Goal: Transaction & Acquisition: Register for event/course

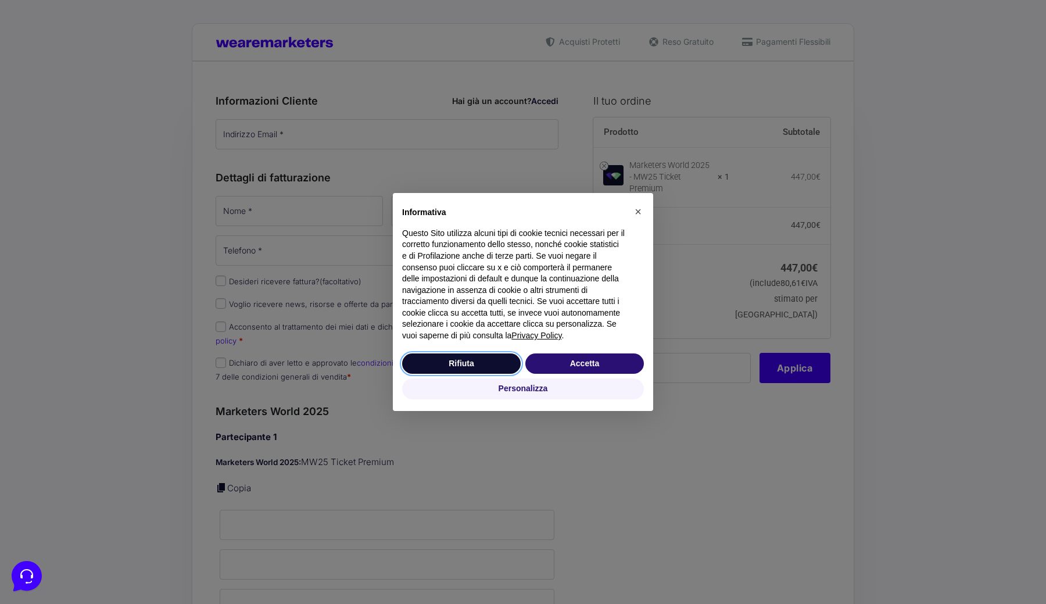
click at [446, 371] on button "Rifiuta" at bounding box center [461, 363] width 119 height 21
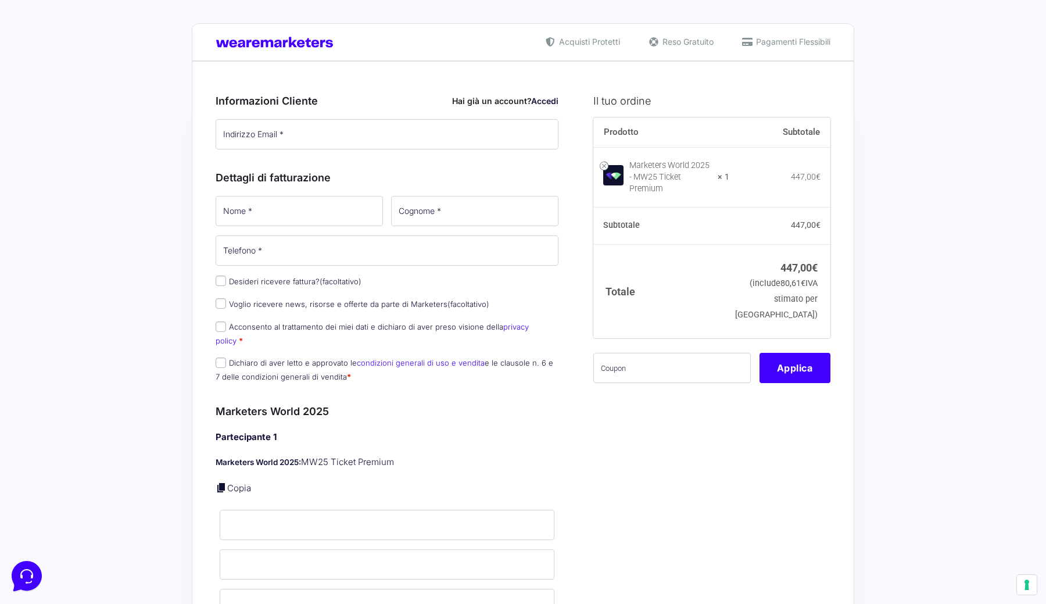
click at [543, 103] on link "Accedi" at bounding box center [544, 101] width 27 height 10
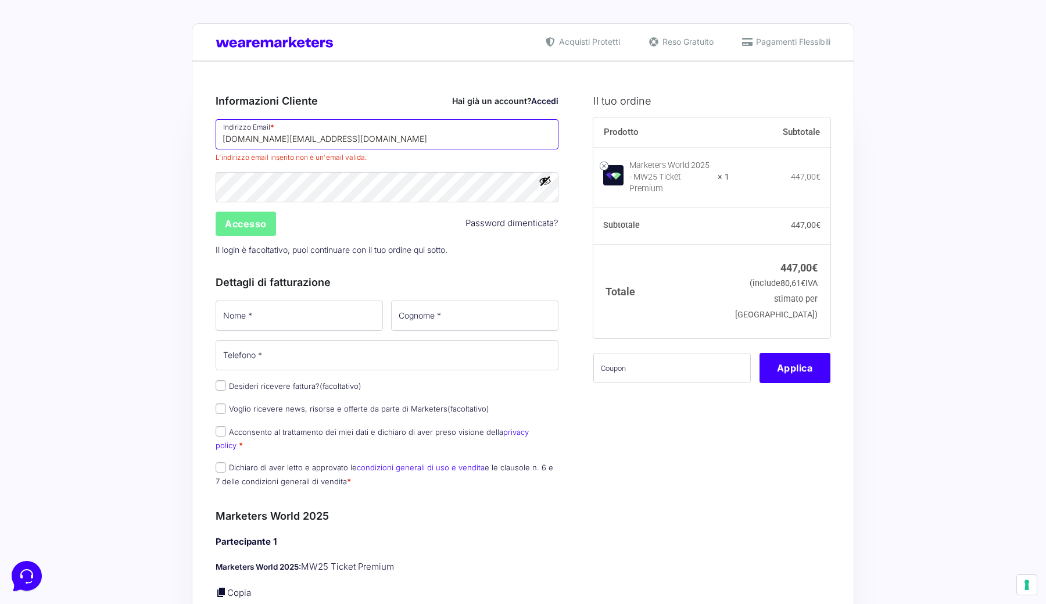
type input "[DOMAIN_NAME][EMAIL_ADDRESS][DOMAIN_NAME]"
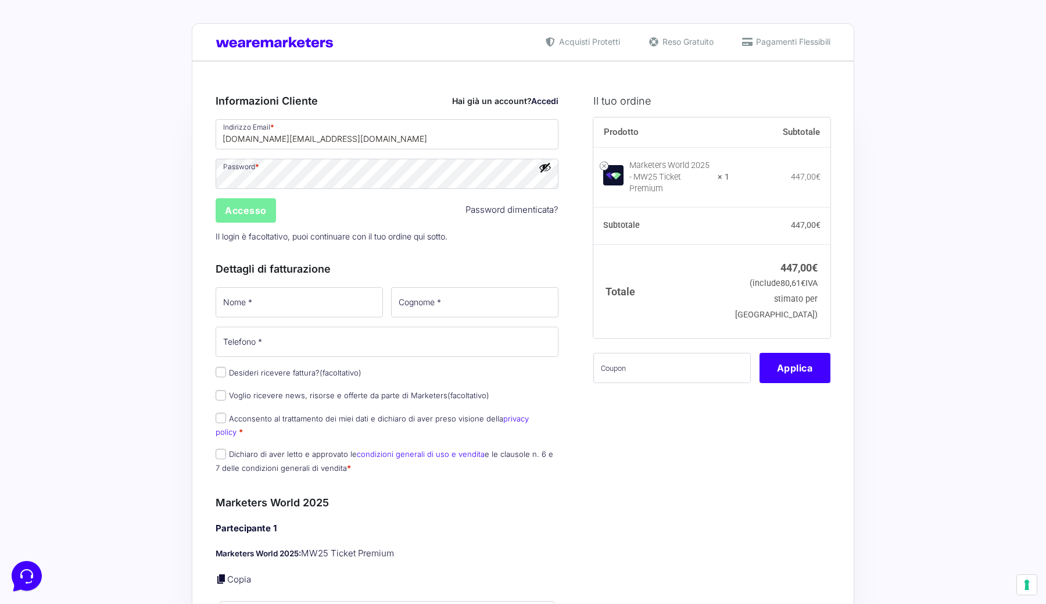
click at [255, 216] on input "Accesso" at bounding box center [246, 210] width 60 height 24
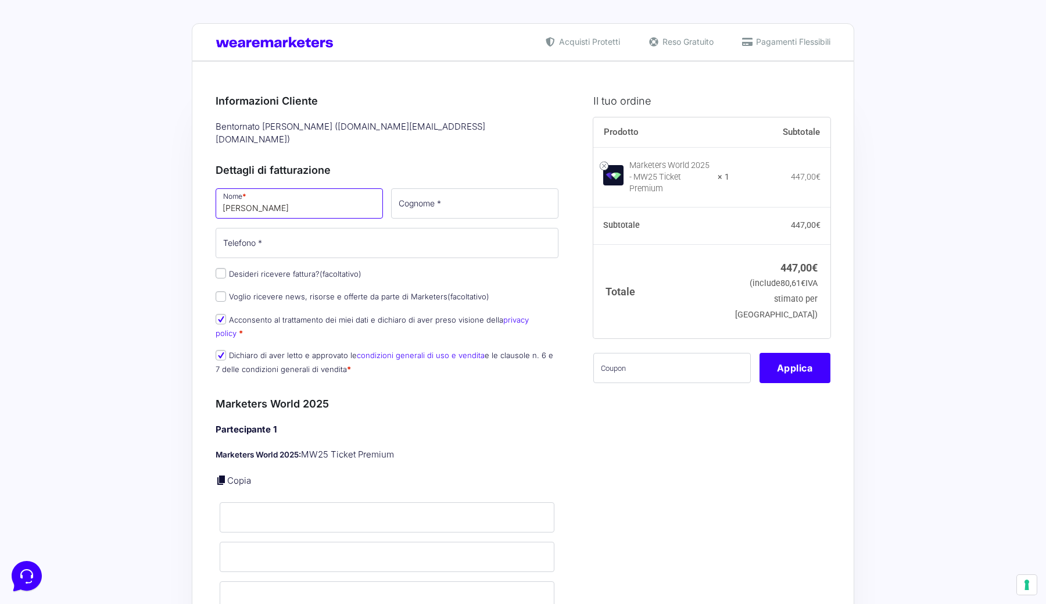
type input "[PERSON_NAME]"
type input "Ferella"
type input "3470393258"
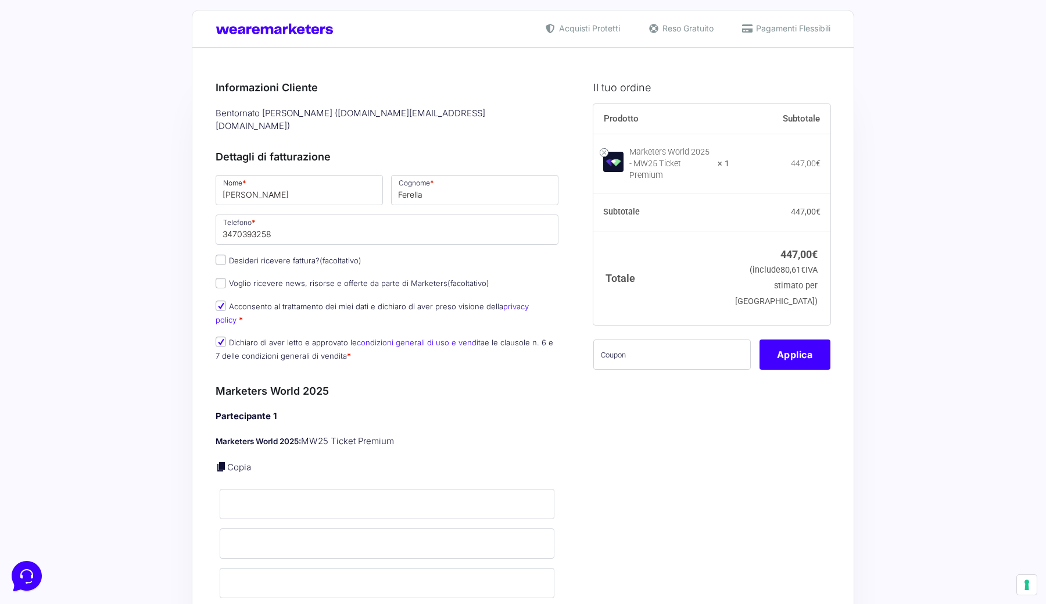
scroll to position [1, 0]
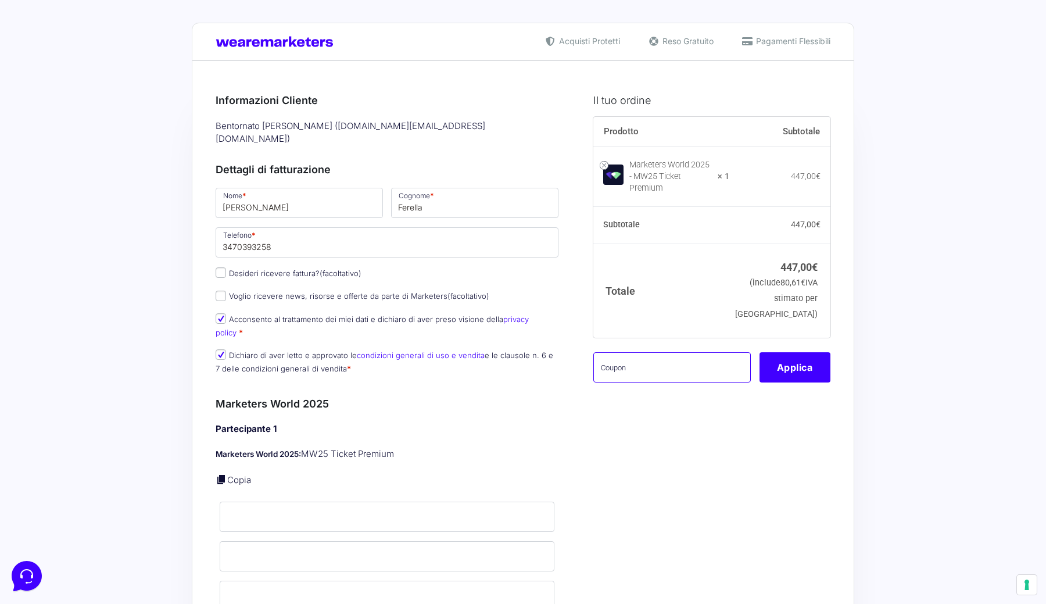
click at [645, 356] on input "text" at bounding box center [671, 367] width 157 height 30
type input "AMBMW25"
click at [806, 352] on button "Applica" at bounding box center [795, 367] width 71 height 30
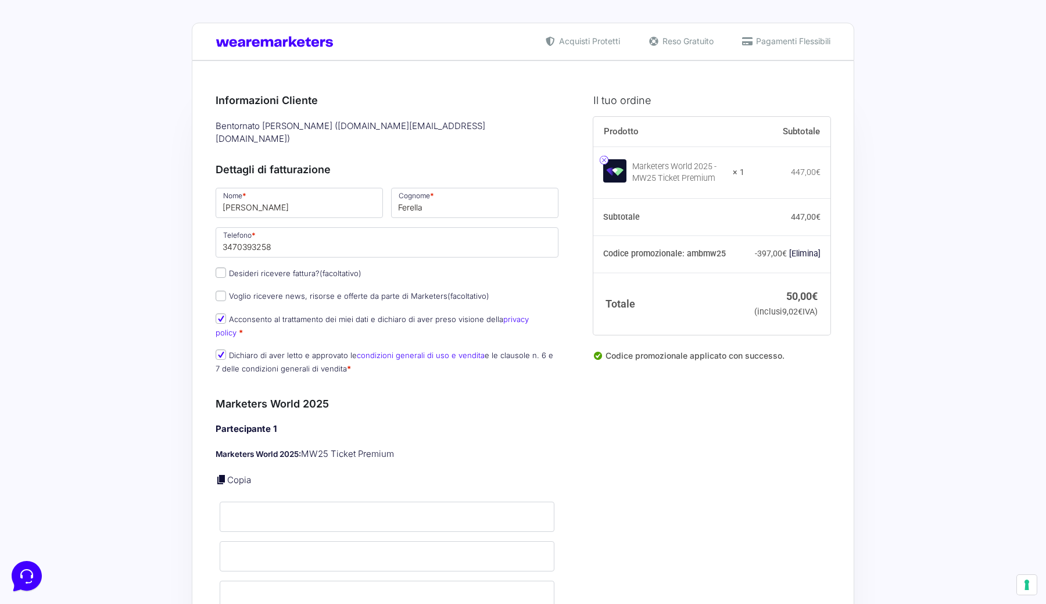
click at [605, 158] on link at bounding box center [604, 160] width 9 height 9
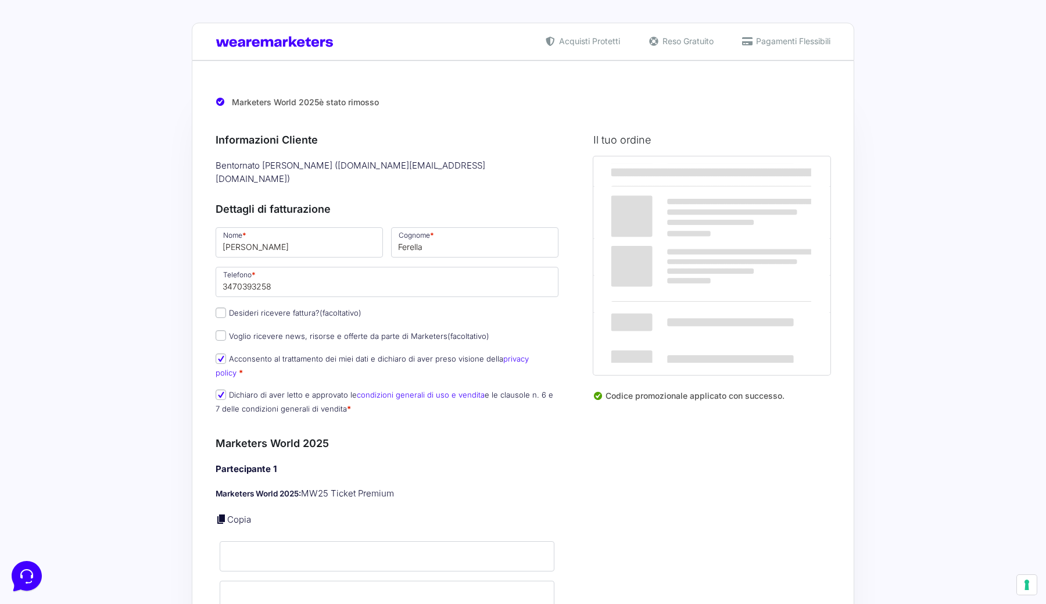
scroll to position [0, 0]
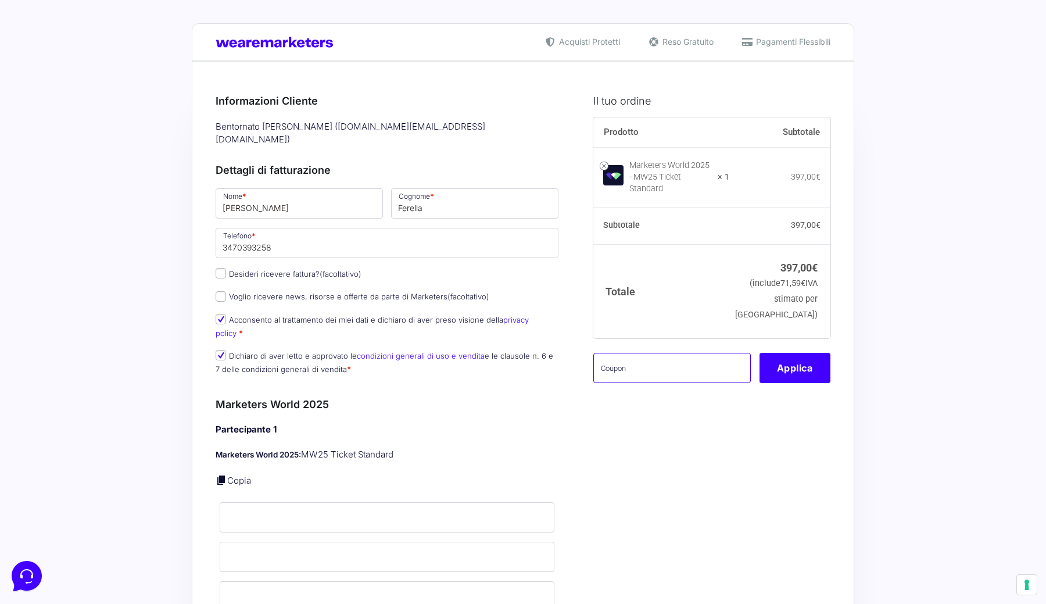
click at [643, 360] on input "text" at bounding box center [671, 368] width 157 height 30
type input "AMBMW25"
click at [821, 357] on button "Applica" at bounding box center [795, 368] width 71 height 30
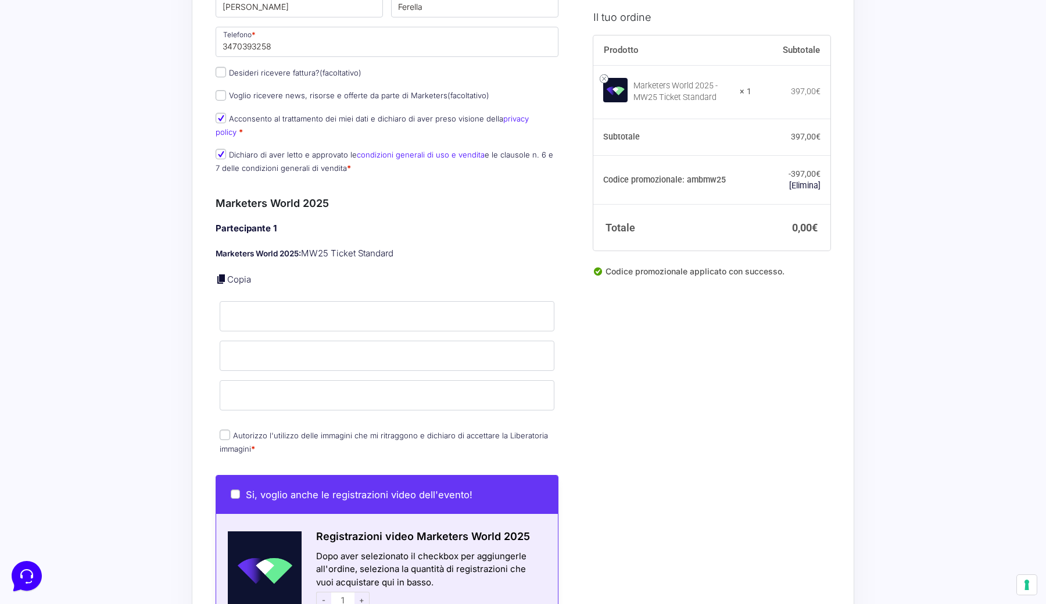
scroll to position [201, 0]
click at [228, 430] on input "Autorizzo l'utilizzo delle immagini che mi ritraggono e dichiaro di accettare l…" at bounding box center [225, 435] width 10 height 10
checkbox input "true"
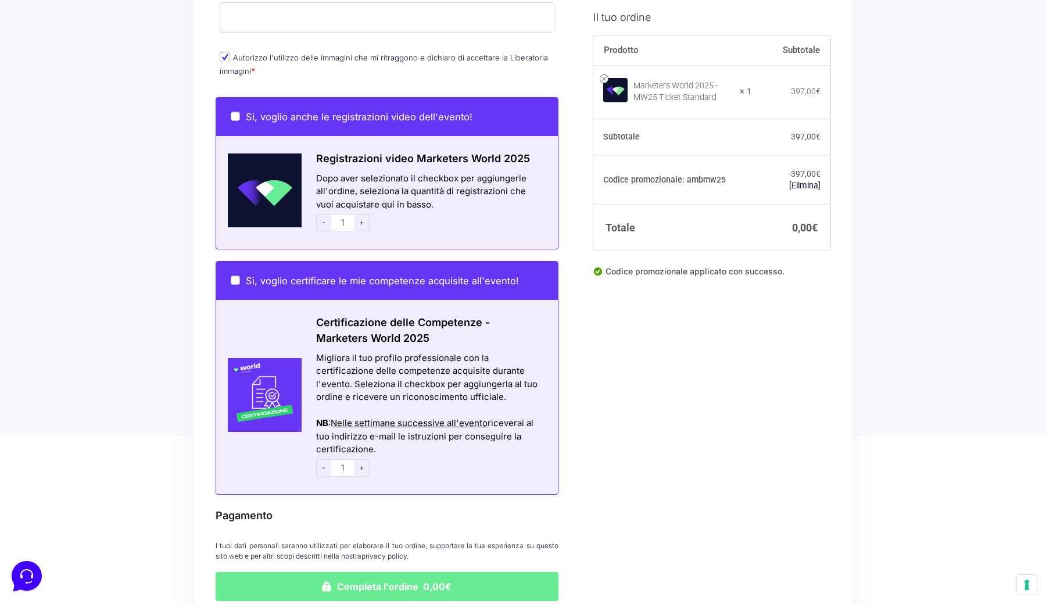
scroll to position [592, 0]
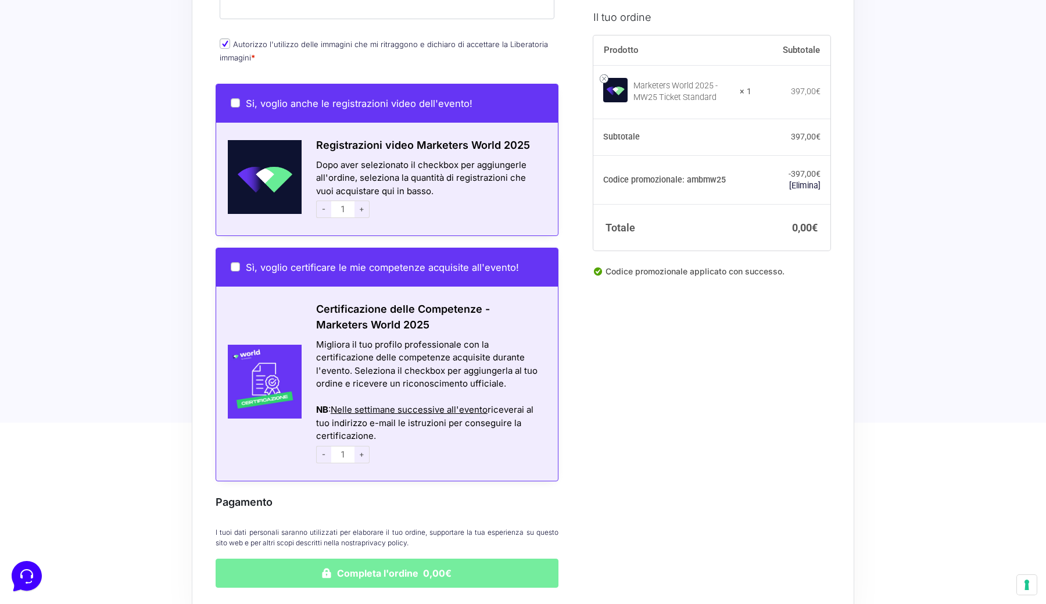
click at [248, 559] on button "Completa l'ordine 0,00€" at bounding box center [387, 573] width 343 height 29
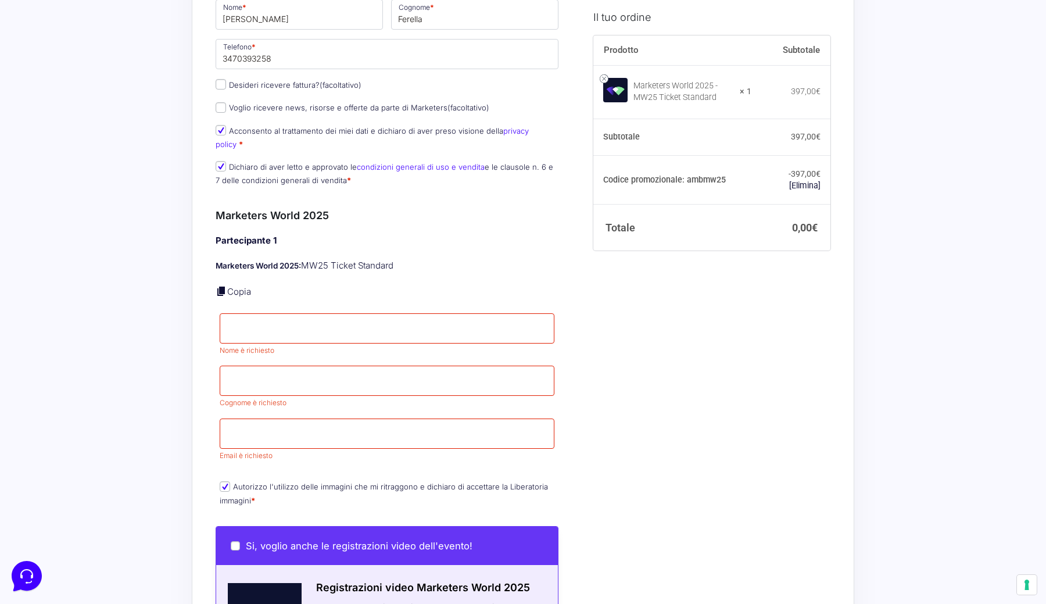
scroll to position [290, 0]
type input "[PERSON_NAME]"
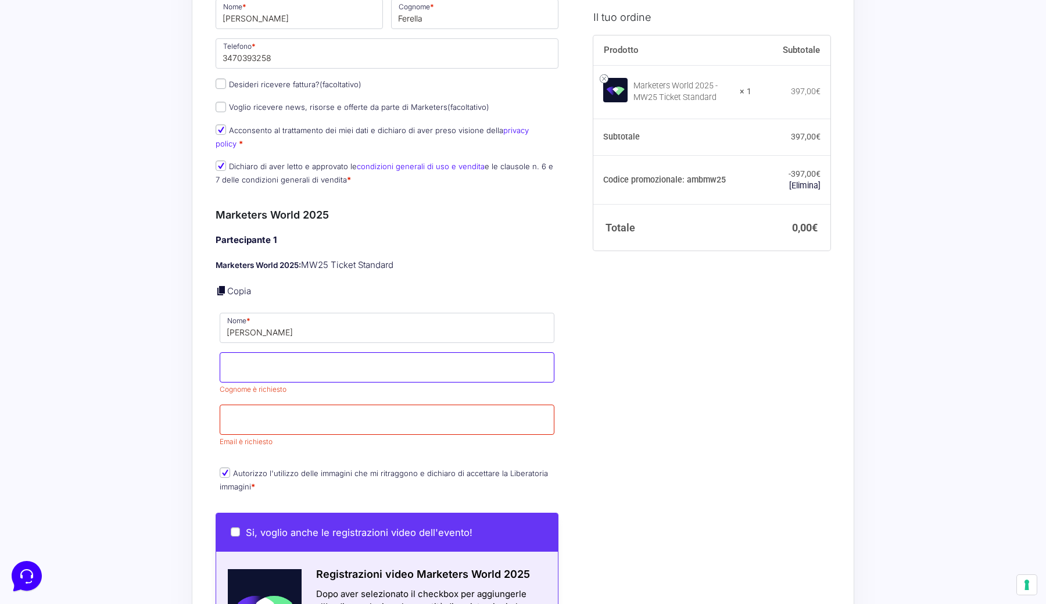
type input "D"
type input "f"
type input "Ferella"
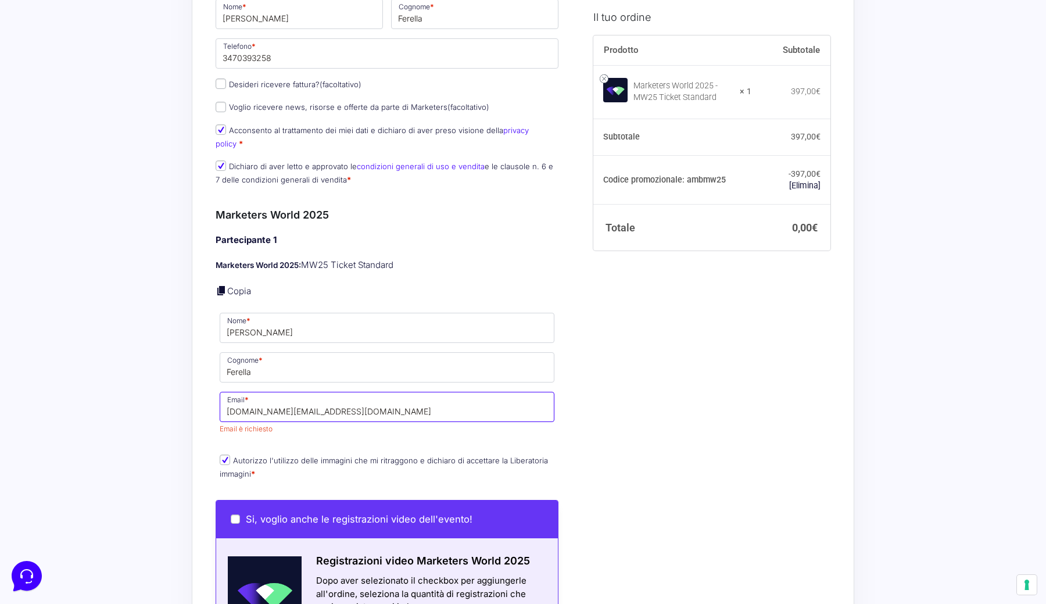
type input "[DOMAIN_NAME][EMAIL_ADDRESS][DOMAIN_NAME]"
click at [115, 280] on div "Acquisti Protetti Reso Gratuito Pagamenti Flessibili Riepilogo Ordine 0,00 € Pr…" at bounding box center [523, 401] width 1046 height 1383
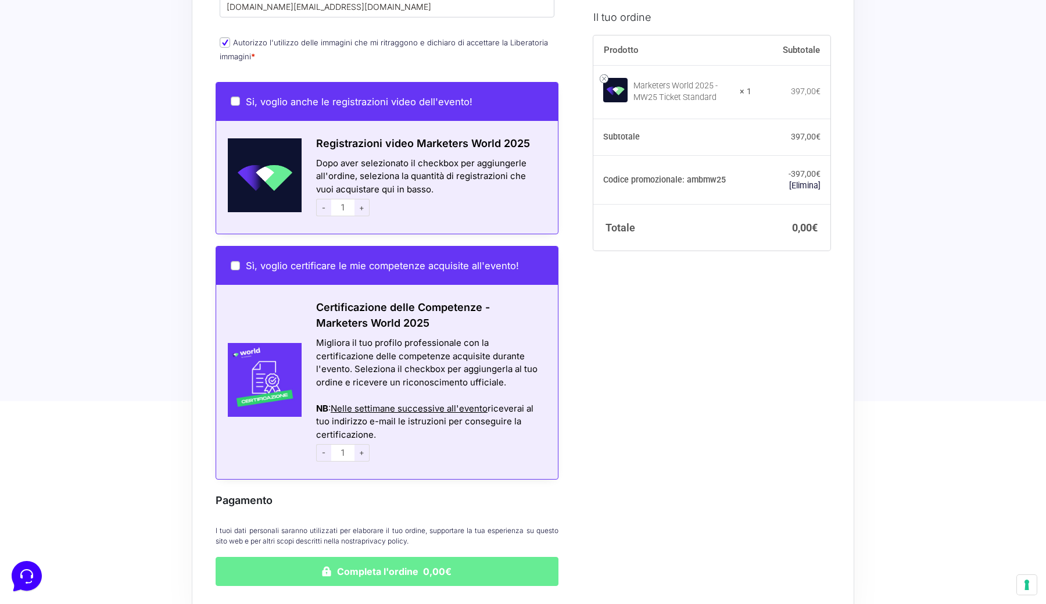
scroll to position [701, 0]
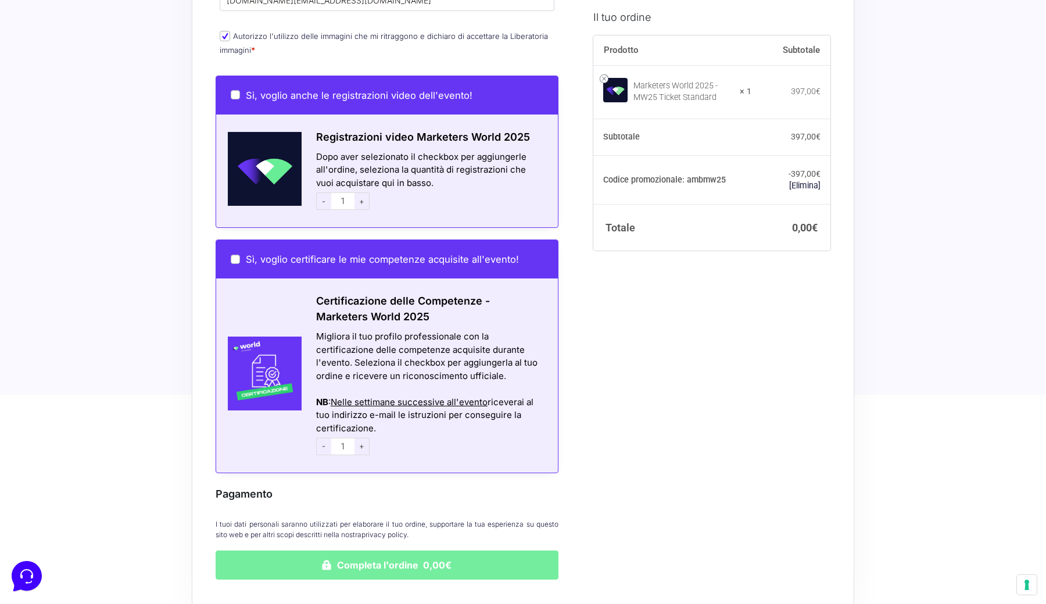
click at [280, 550] on button "Completa l'ordine 0,00€" at bounding box center [387, 564] width 343 height 29
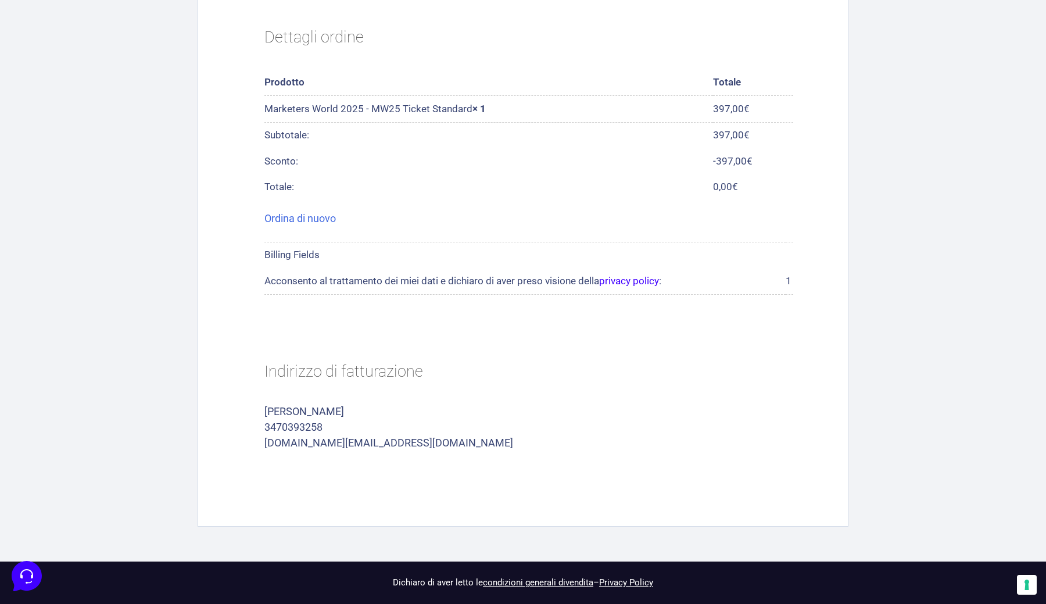
scroll to position [471, 0]
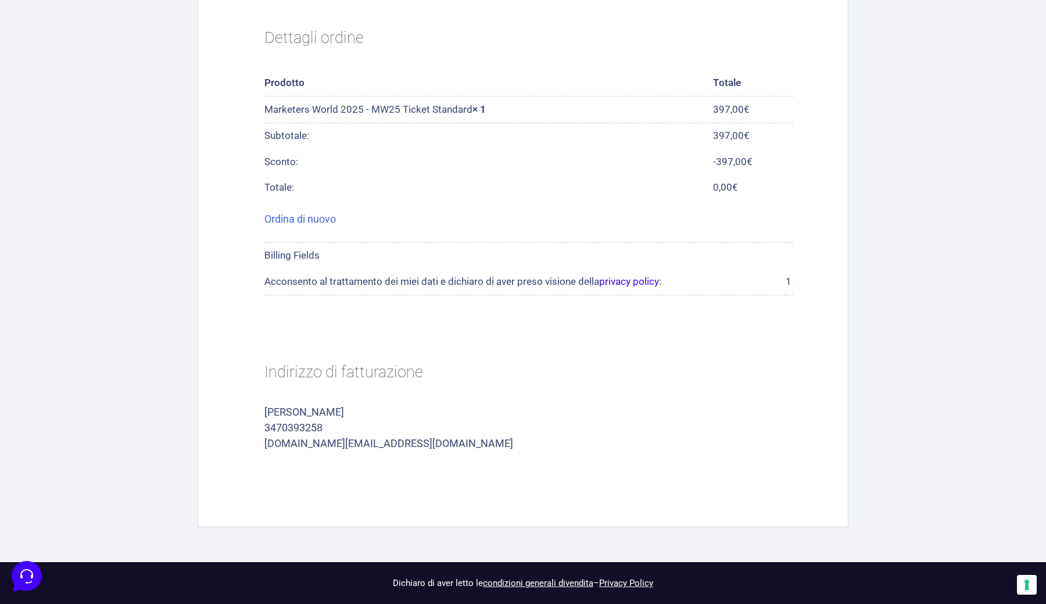
click at [464, 1] on section "Dettagli ordine Prodotto Totale Marketers World 2025 - MW25 Ticket Standard × 1…" at bounding box center [528, 154] width 581 height 313
